Goal: Find specific page/section: Find specific page/section

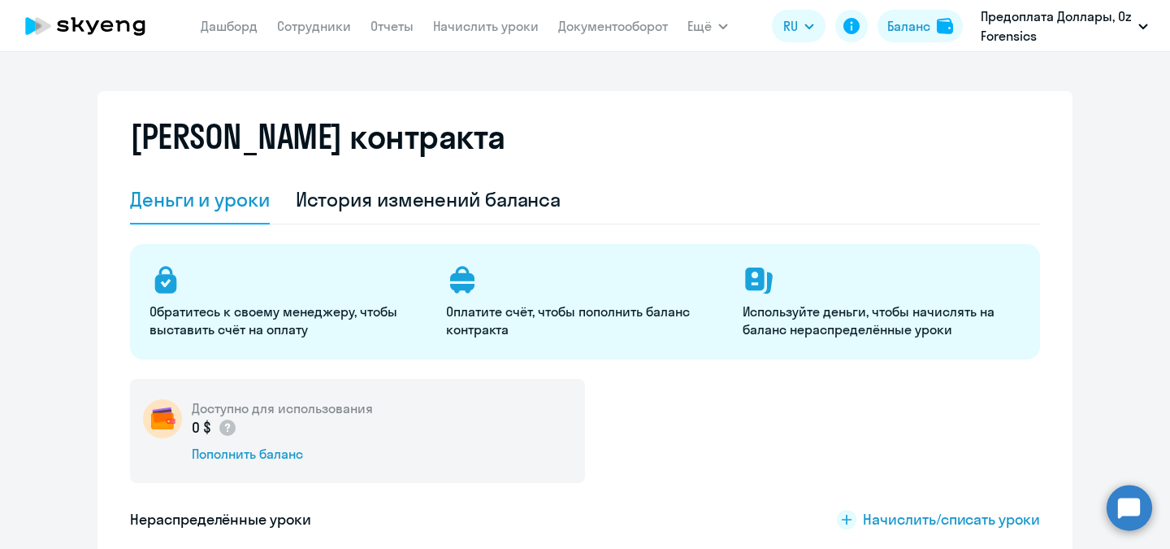
select select "english_adult_not_native_speaker"
click at [1065, 163] on div "[PERSON_NAME] контракта [PERSON_NAME] и уроки История изменений баланса Обратит…" at bounding box center [585, 328] width 975 height 475
click at [328, 28] on link "Сотрудники" at bounding box center [314, 26] width 74 height 16
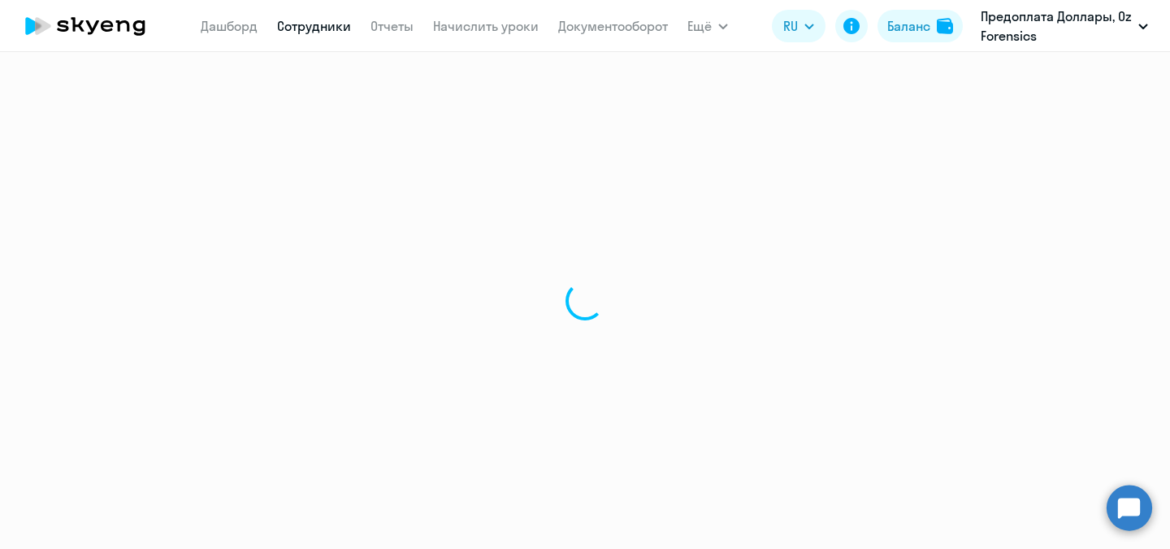
select select "30"
